Goal: Transaction & Acquisition: Download file/media

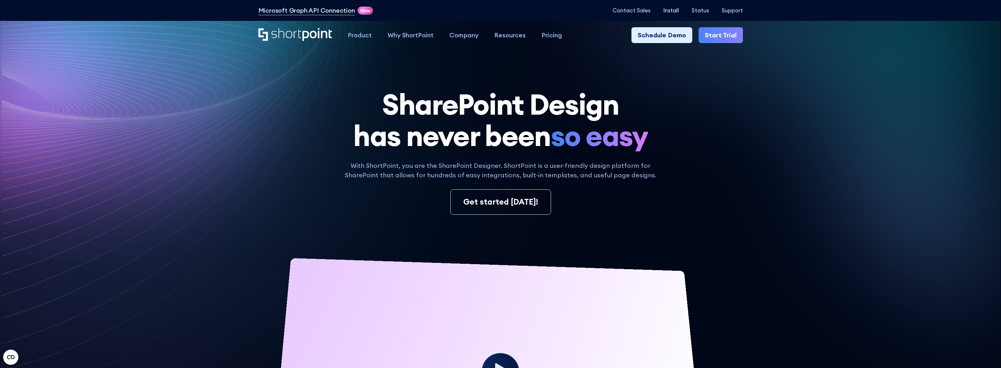
click at [667, 11] on p "Install" at bounding box center [671, 10] width 16 height 6
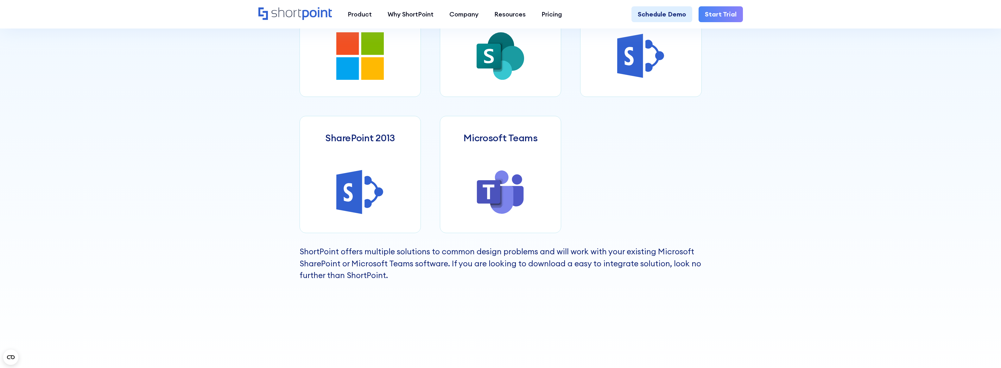
scroll to position [348, 0]
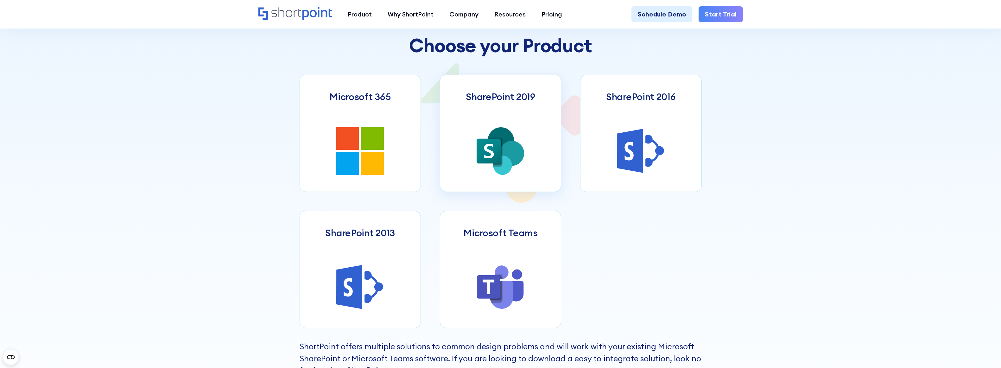
click at [499, 146] on icon at bounding box center [489, 151] width 24 height 25
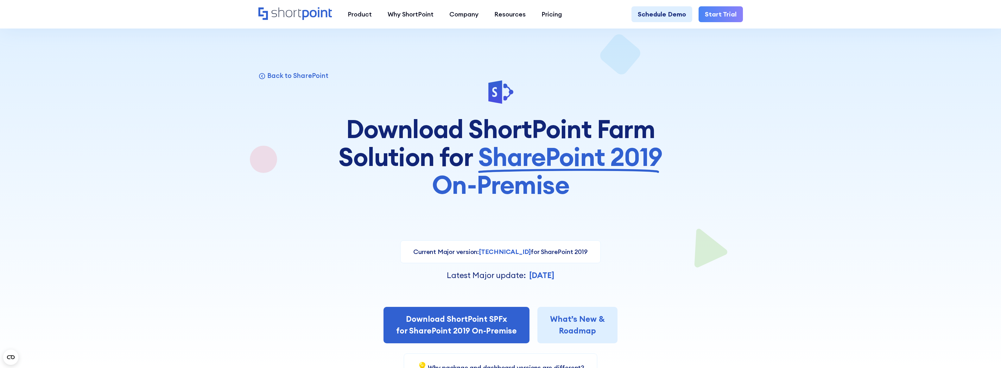
scroll to position [95, 0]
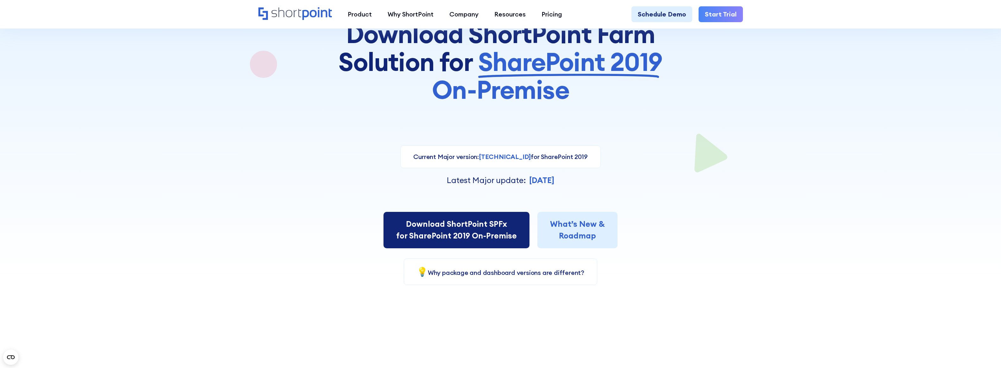
click at [463, 235] on link "Download ShortPoint SPFx for SharePoint 2019 On-Premise" at bounding box center [457, 230] width 146 height 36
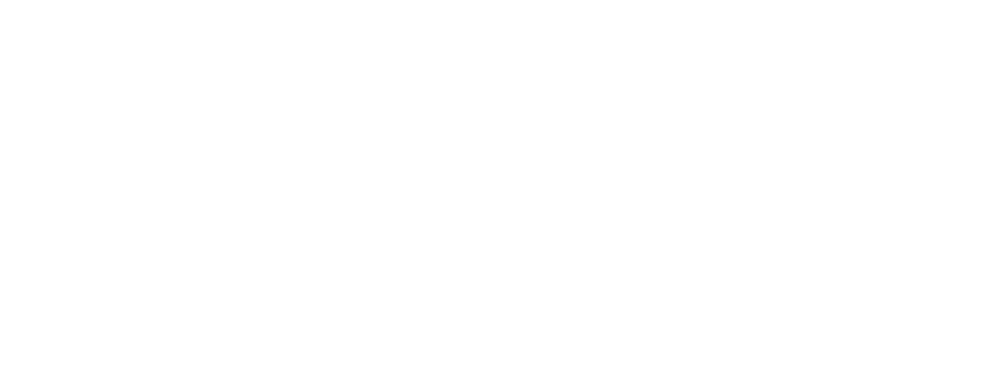
select select "SharePoint SE"
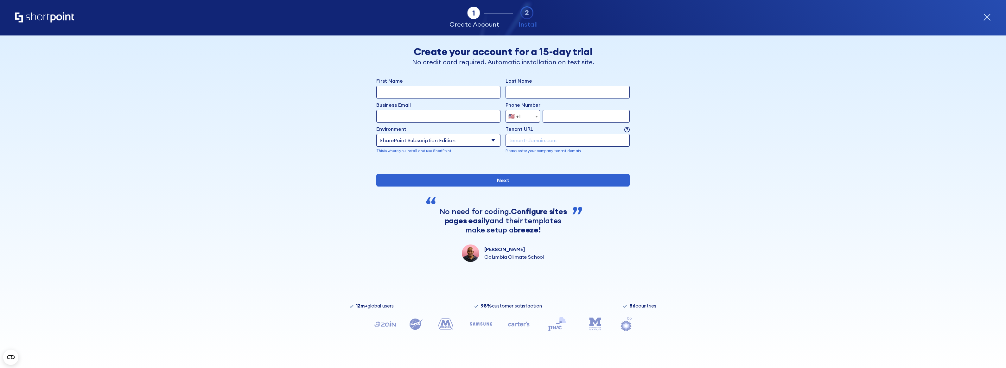
click at [988, 17] on icon "form" at bounding box center [987, 17] width 6 height 6
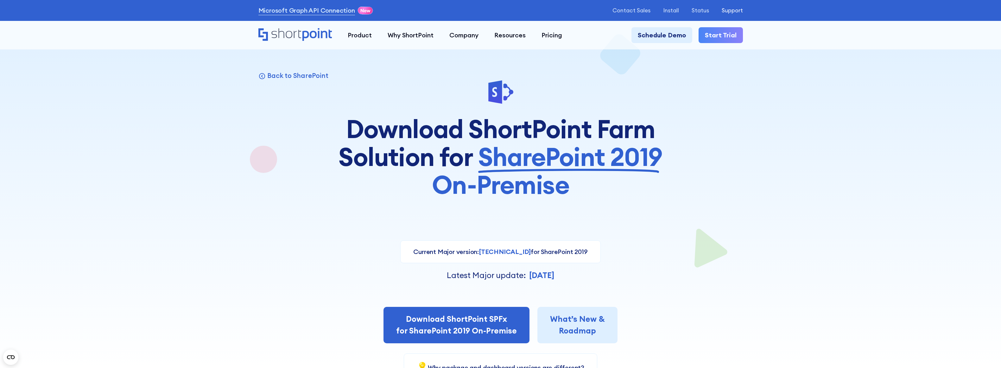
click at [725, 9] on p "Support" at bounding box center [732, 10] width 21 height 6
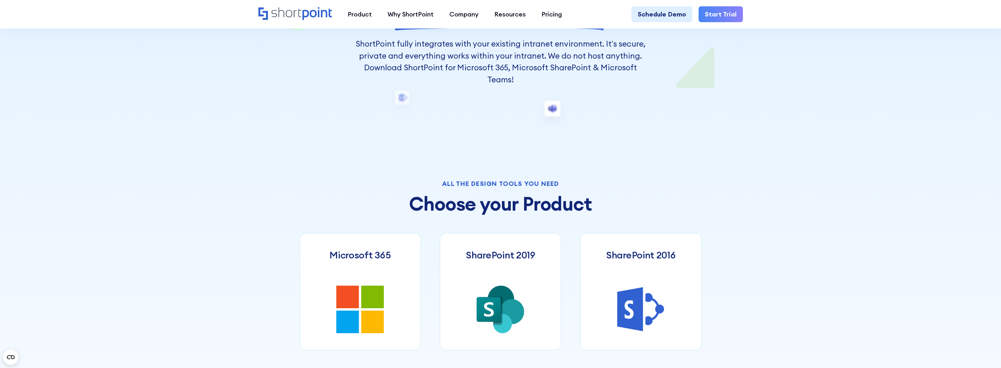
scroll to position [253, 0]
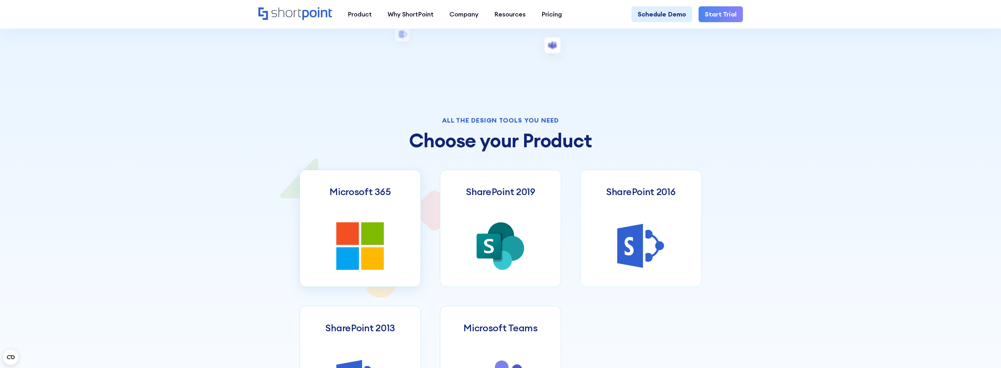
click at [362, 236] on icon at bounding box center [372, 233] width 22 height 22
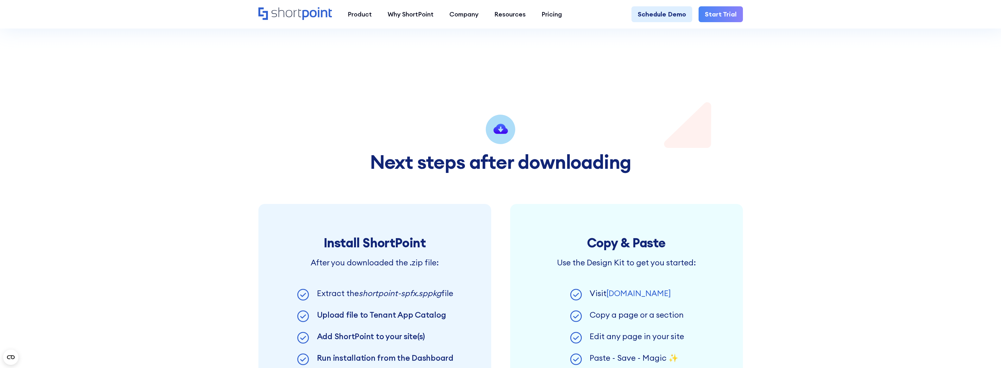
scroll to position [222, 0]
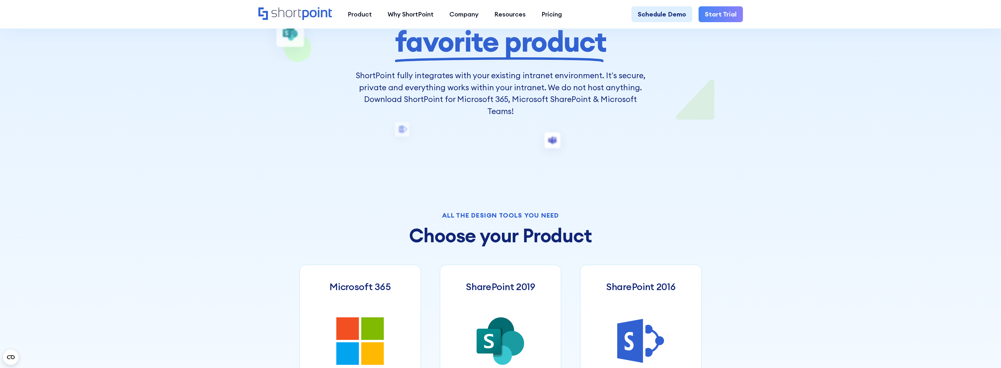
scroll to position [222, 0]
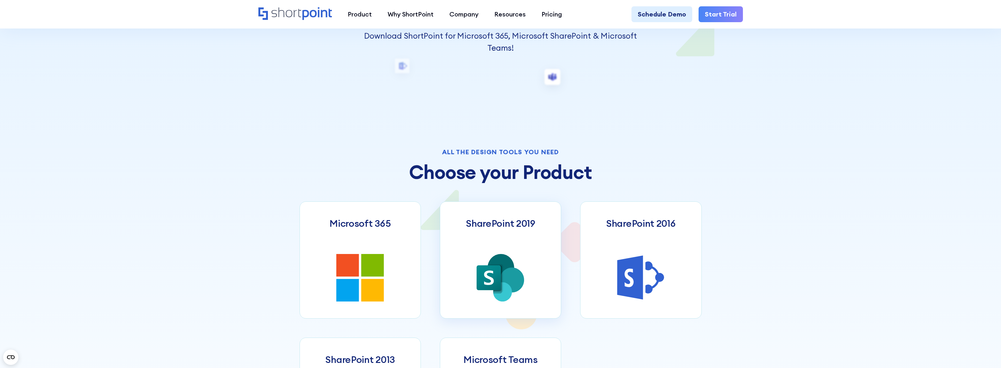
click at [503, 250] on link "SharePoint 2019" at bounding box center [500, 259] width 121 height 117
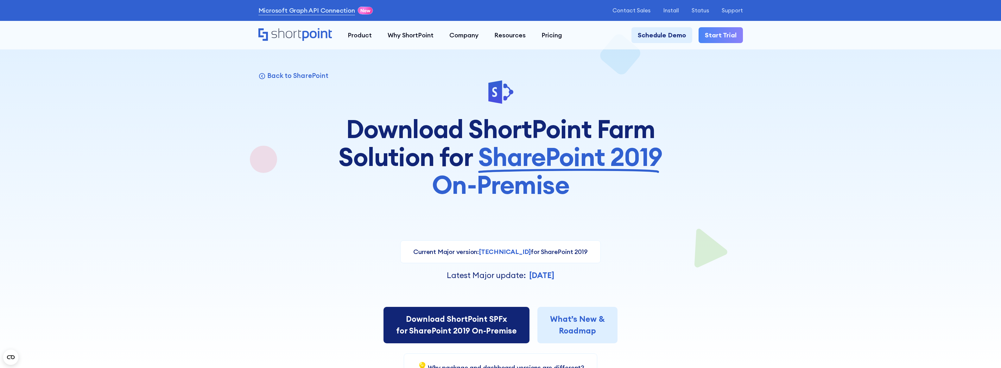
click at [477, 323] on link "Download ShortPoint SPFx for SharePoint 2019 On-Premise" at bounding box center [457, 325] width 146 height 36
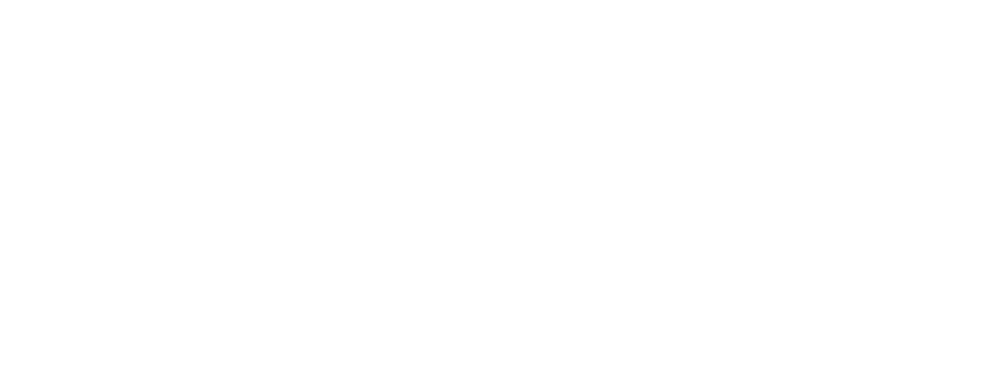
select select "SharePoint SE"
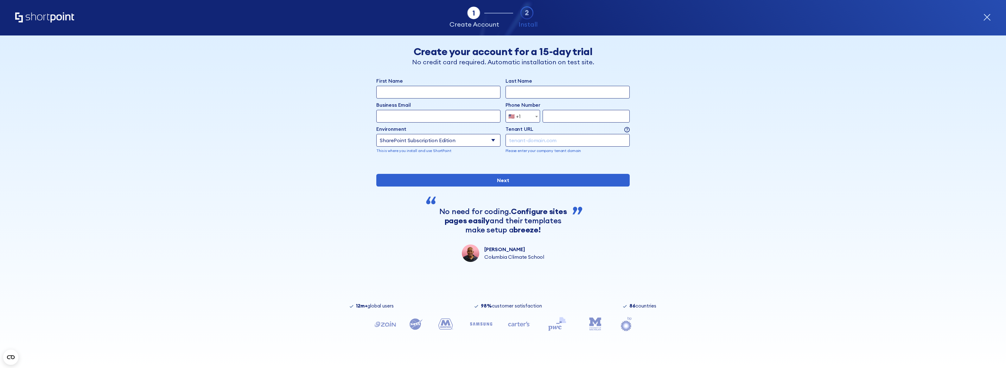
click at [476, 144] on select "Select an environment Microsoft 365 SharePoint Online SharePoint Subscription E…" at bounding box center [438, 140] width 124 height 13
click at [475, 143] on select "Select an environment Microsoft 365 SharePoint Online SharePoint Subscription E…" at bounding box center [438, 140] width 124 height 13
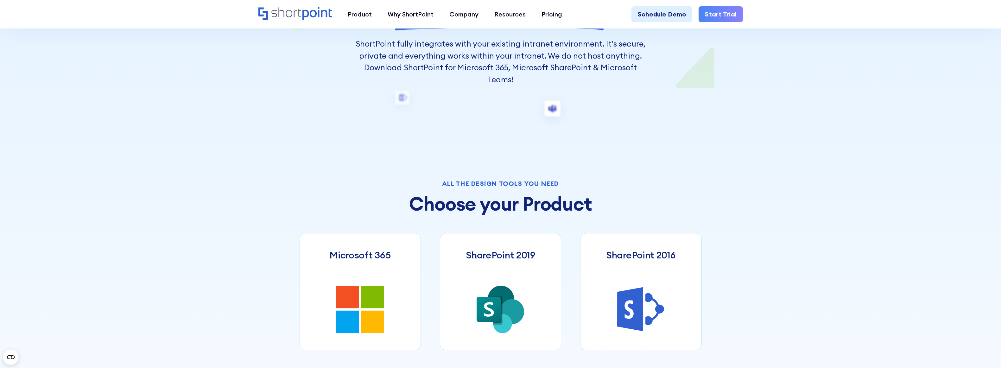
scroll to position [285, 0]
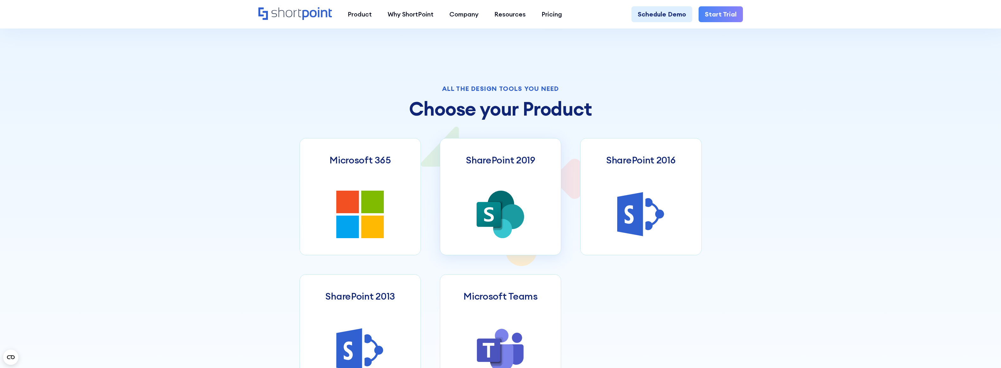
click at [488, 197] on icon at bounding box center [501, 215] width 48 height 48
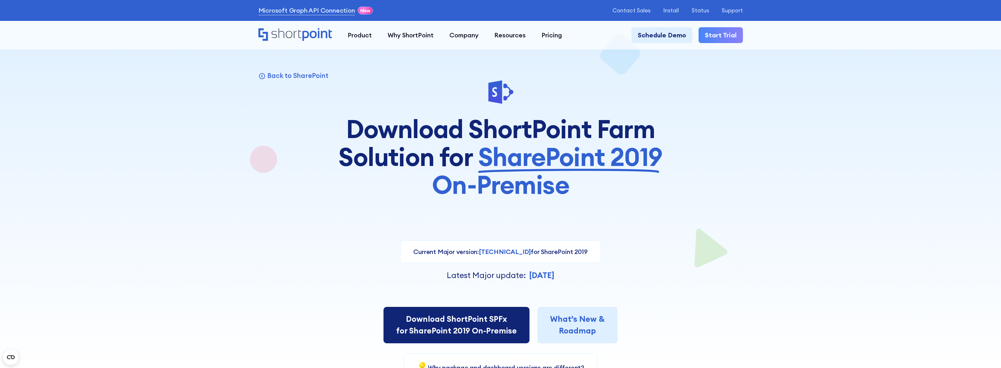
click at [442, 319] on link "Download ShortPoint SPFx for SharePoint 2019 On-Premise" at bounding box center [457, 325] width 146 height 36
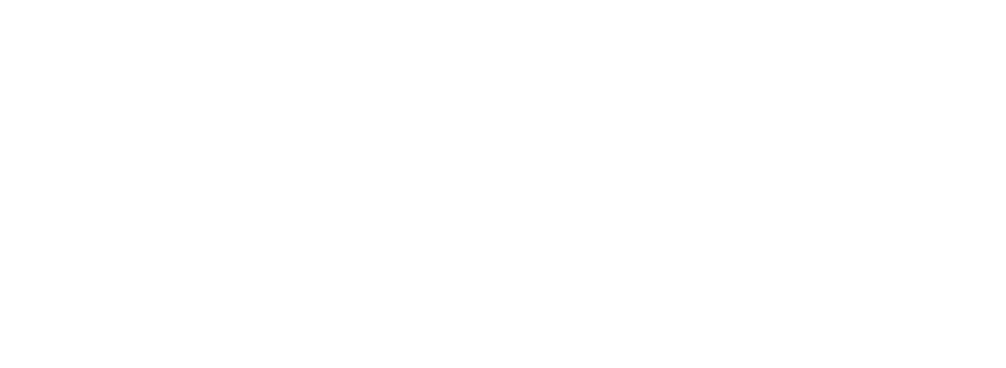
select select "SharePoint SE"
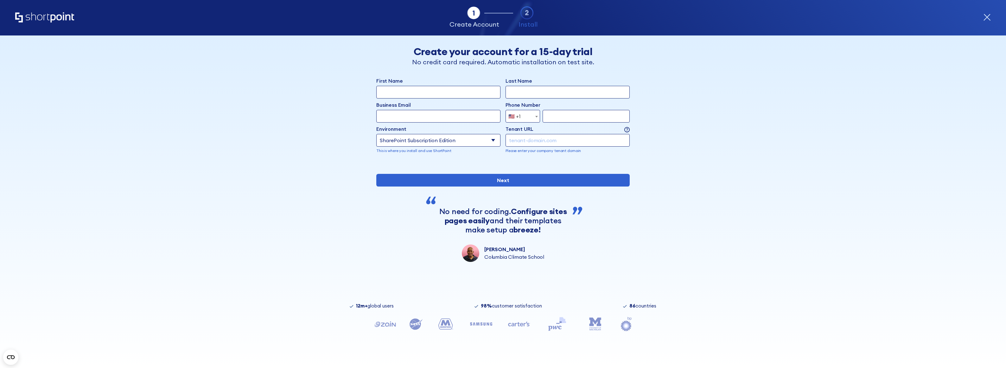
click at [431, 89] on input "First Name" at bounding box center [438, 92] width 124 height 13
type input "Chris"
type input "Vance"
type input "[PERSON_NAME][EMAIL_ADDRESS][PERSON_NAME][DOMAIN_NAME]"
type input "2704415800"
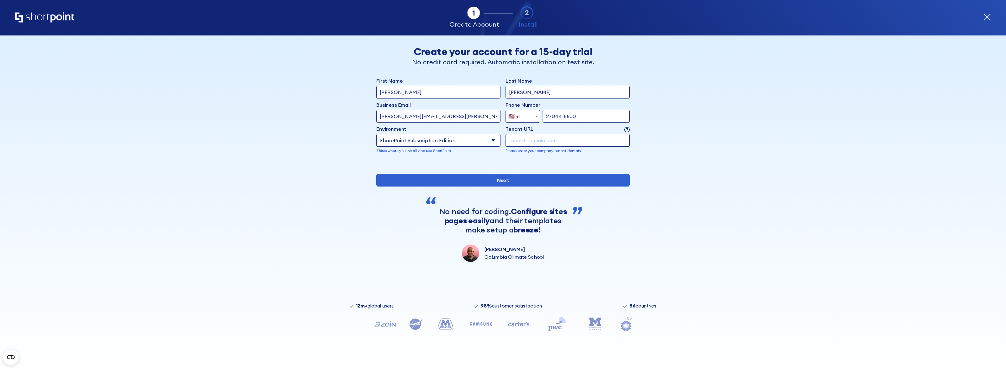
click at [563, 115] on input "2704415800" at bounding box center [586, 116] width 87 height 13
click at [514, 141] on input "form" at bounding box center [568, 140] width 124 height 13
type input "[URL]"
click at [502, 187] on input "Next" at bounding box center [502, 180] width 253 height 13
drag, startPoint x: 491, startPoint y: 231, endPoint x: 505, endPoint y: 233, distance: 14.8
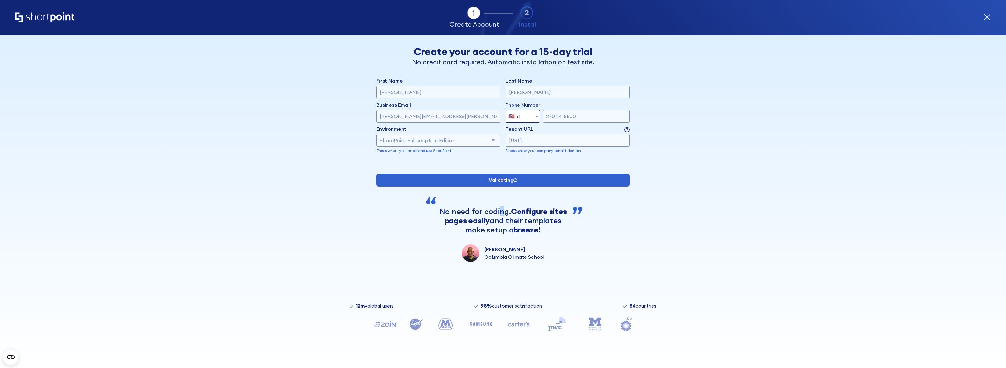
click at [505, 233] on div "No need for coding. Configure sites pages easily and their templates make setup…" at bounding box center [503, 220] width 129 height 27
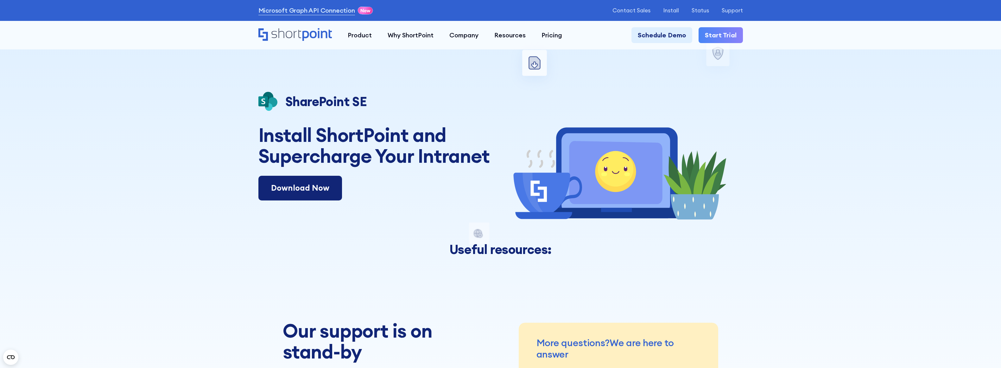
click at [297, 187] on link "Download Now" at bounding box center [301, 188] width 84 height 25
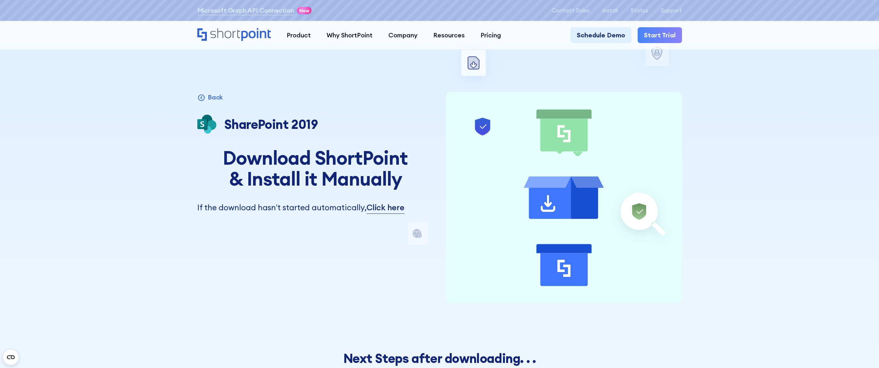
click at [232, 272] on div "Back Microsoft 365 SharePoint Online SharePoint 2019 SharePoint 2016 SharePoint…" at bounding box center [315, 198] width 236 height 212
click at [388, 210] on link "Click here" at bounding box center [386, 208] width 38 height 12
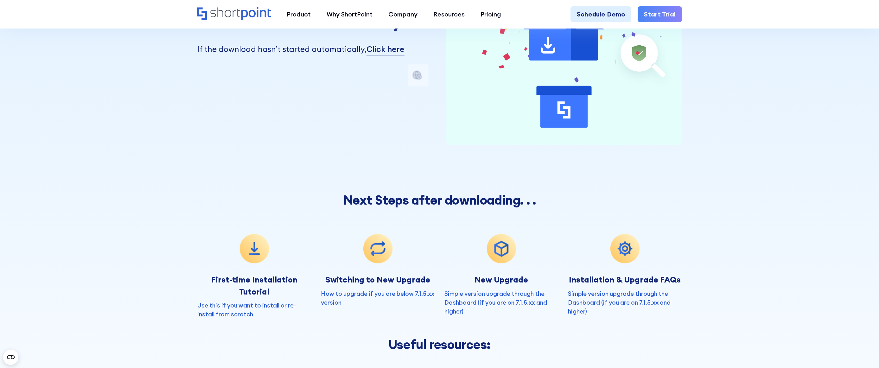
scroll to position [222, 0]
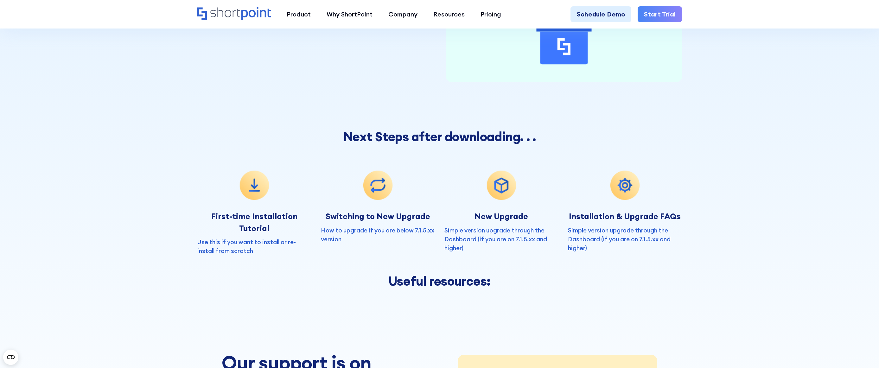
click at [251, 238] on link "Use this if you want to install or re-install from scratch" at bounding box center [246, 246] width 99 height 16
